Goal: Find specific page/section: Find specific page/section

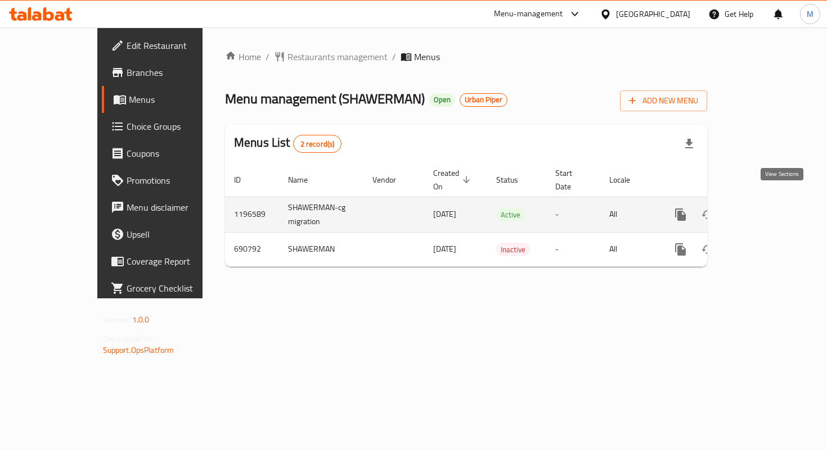
click at [768, 208] on icon "enhanced table" at bounding box center [761, 214] width 13 height 13
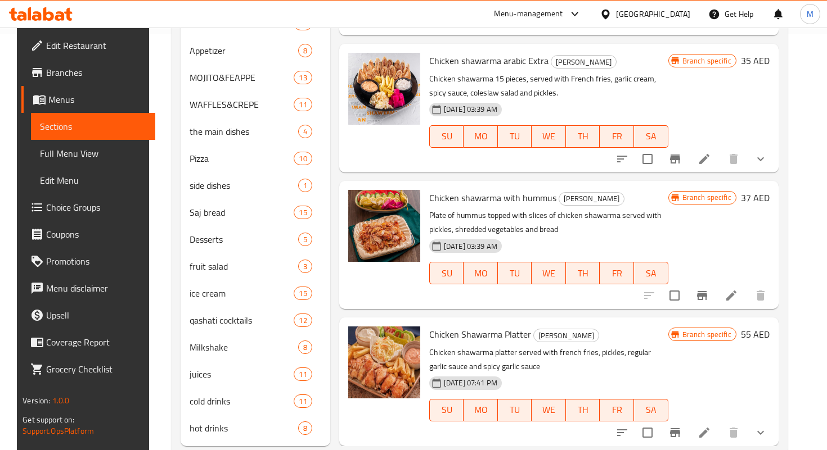
scroll to position [427, 0]
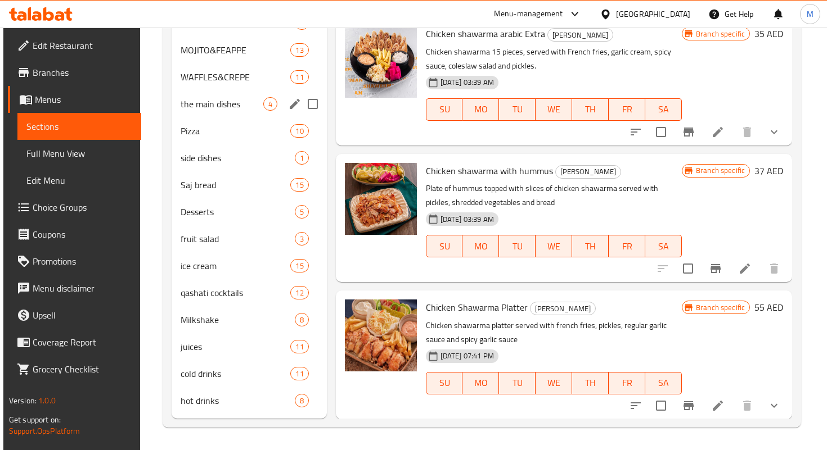
click at [232, 114] on div "the main dishes 4" at bounding box center [249, 104] width 155 height 27
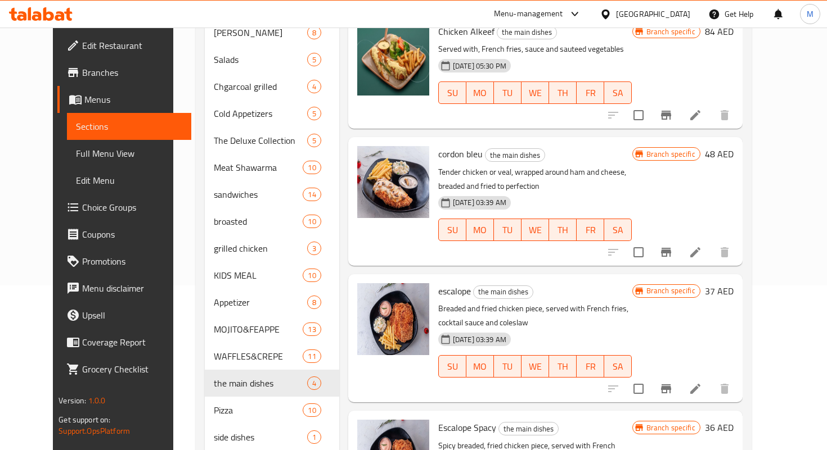
scroll to position [168, 0]
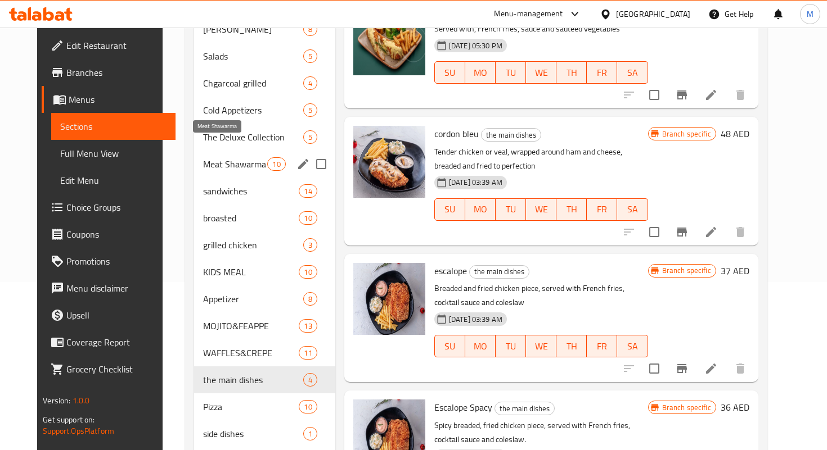
click at [225, 157] on span "Meat Shawarma" at bounding box center [235, 163] width 64 height 13
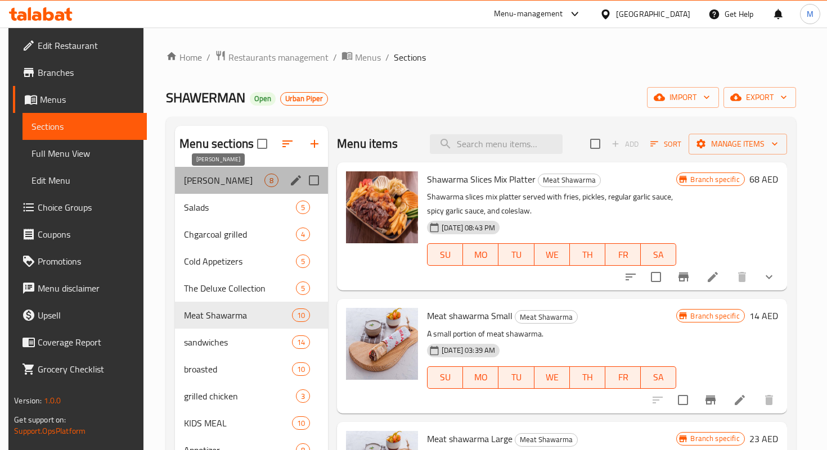
click at [210, 186] on span "[PERSON_NAME]" at bounding box center [224, 180] width 80 height 13
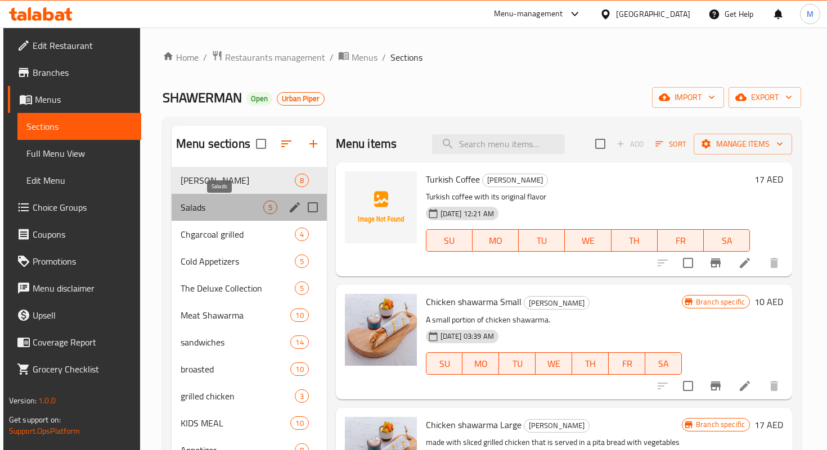
click at [223, 205] on span "Salads" at bounding box center [222, 207] width 83 height 13
